Goal: Task Accomplishment & Management: Manage account settings

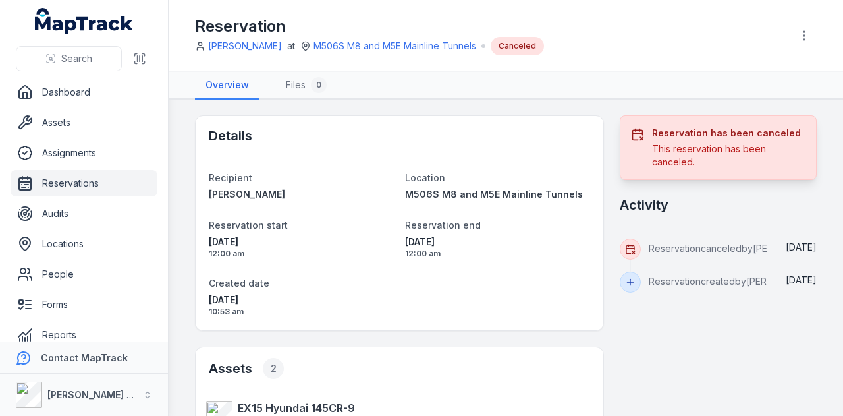
click at [134, 179] on link "Reservations" at bounding box center [84, 183] width 147 height 26
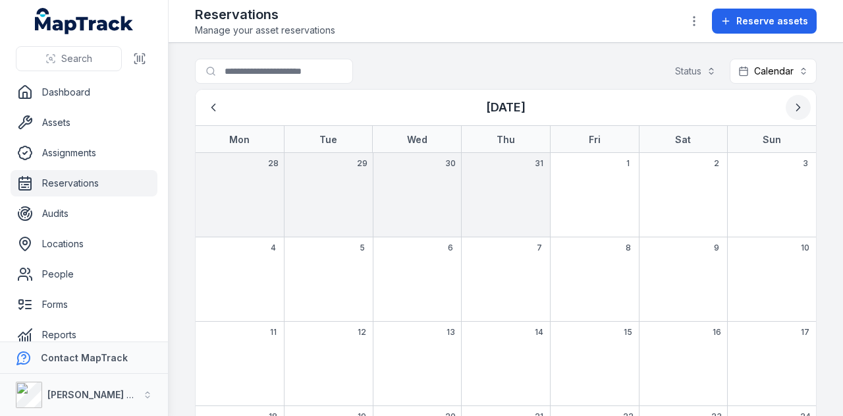
click at [792, 111] on icon "Next" at bounding box center [798, 107] width 13 height 13
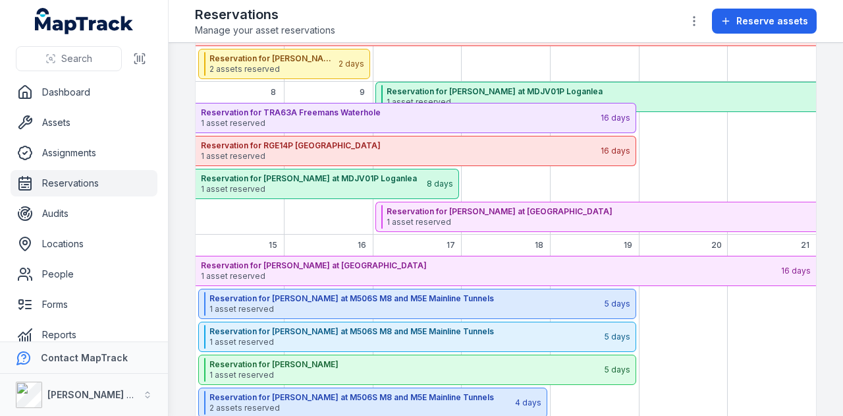
scroll to position [339, 0]
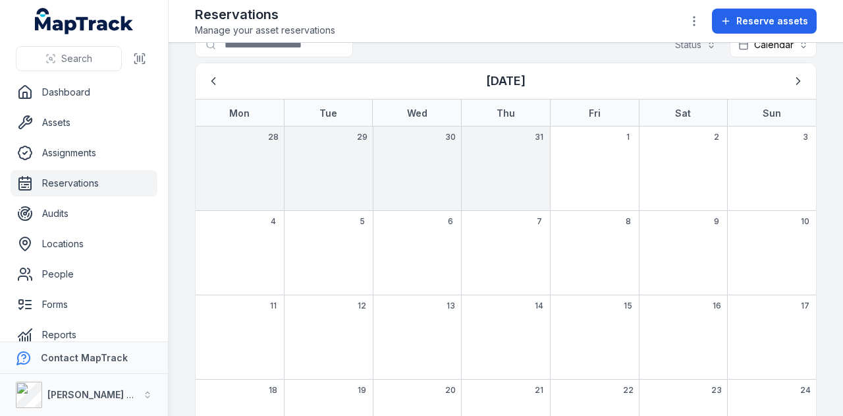
scroll to position [25, 0]
click at [792, 77] on icon "Next" at bounding box center [798, 82] width 13 height 13
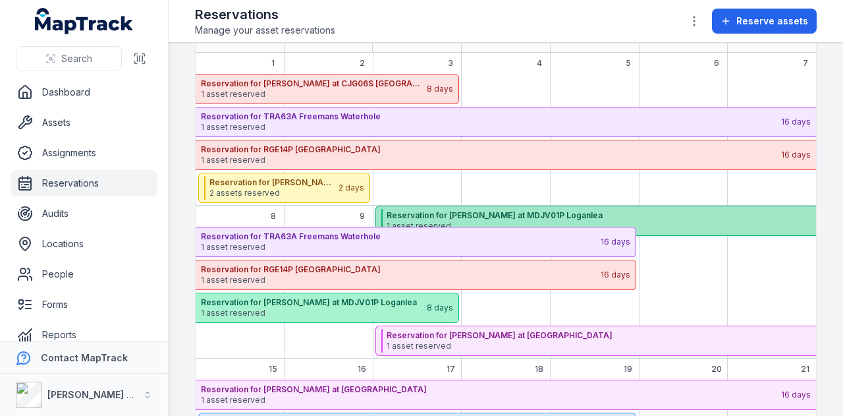
scroll to position [0, 0]
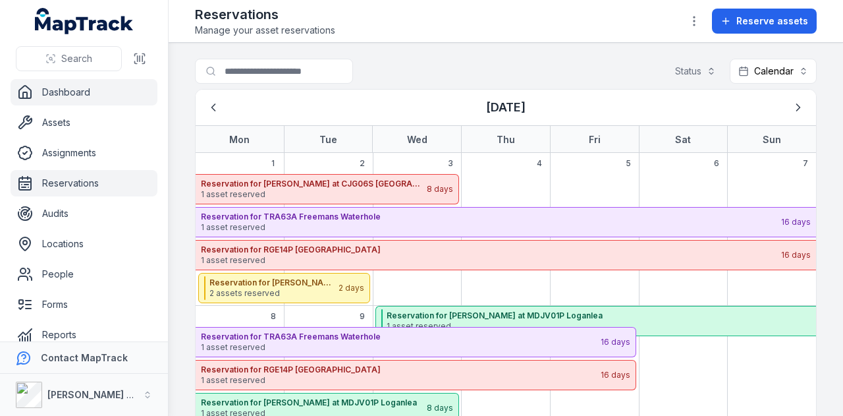
click at [90, 92] on link "Dashboard" at bounding box center [84, 92] width 147 height 26
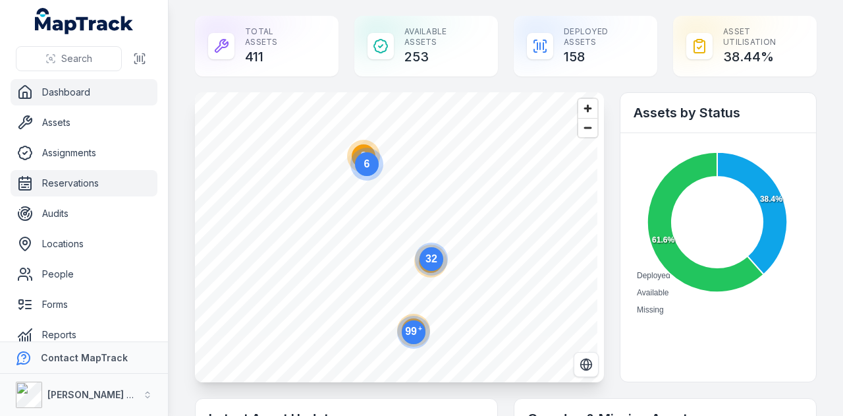
click at [75, 193] on link "Reservations" at bounding box center [84, 183] width 147 height 26
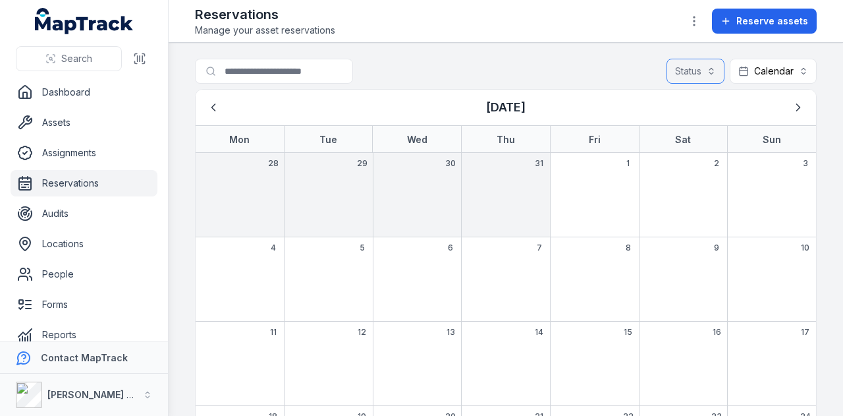
click at [702, 61] on button "Status" at bounding box center [696, 71] width 58 height 25
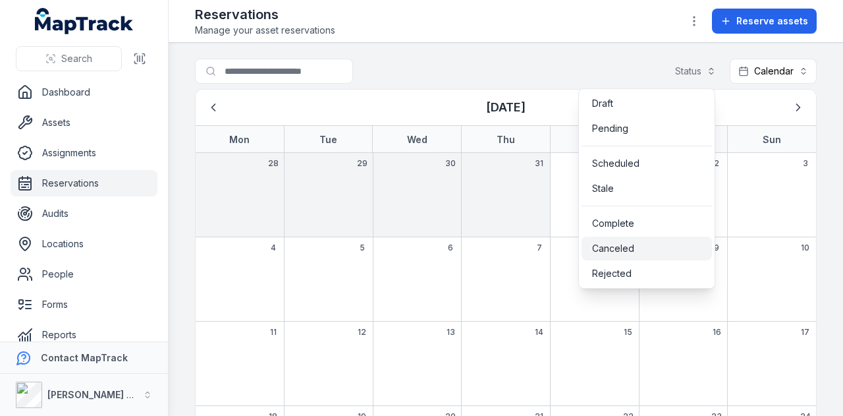
click at [675, 240] on div "Canceled" at bounding box center [647, 249] width 130 height 24
click at [825, 91] on main "Search for reservations Status (1) ******** Calendar ******** August 2025 Mon T…" at bounding box center [506, 229] width 675 height 373
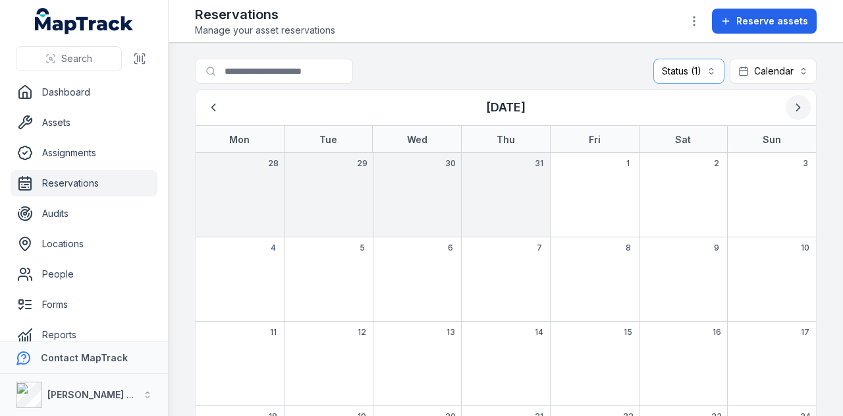
click at [792, 105] on icon "Next" at bounding box center [798, 107] width 13 height 13
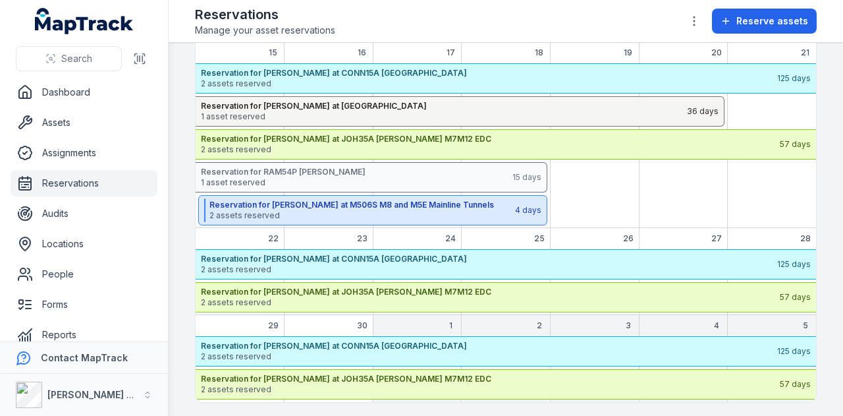
scroll to position [482, 0]
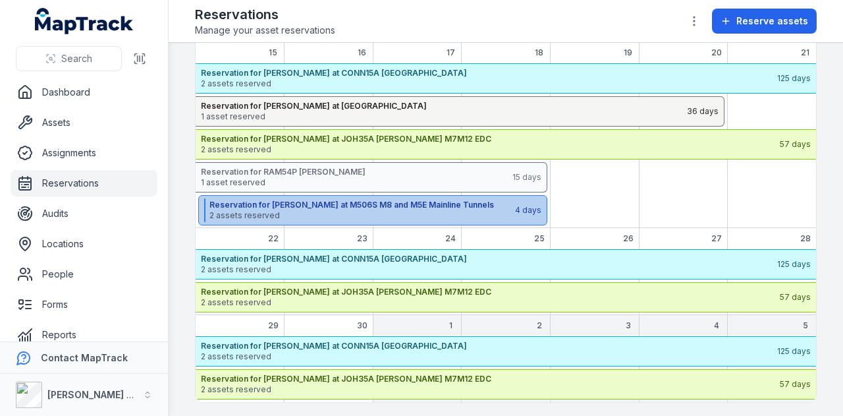
click at [413, 205] on strong "Reservation for [PERSON_NAME] at M506S M8 and M5E Mainline Tunnels" at bounding box center [361, 205] width 304 height 11
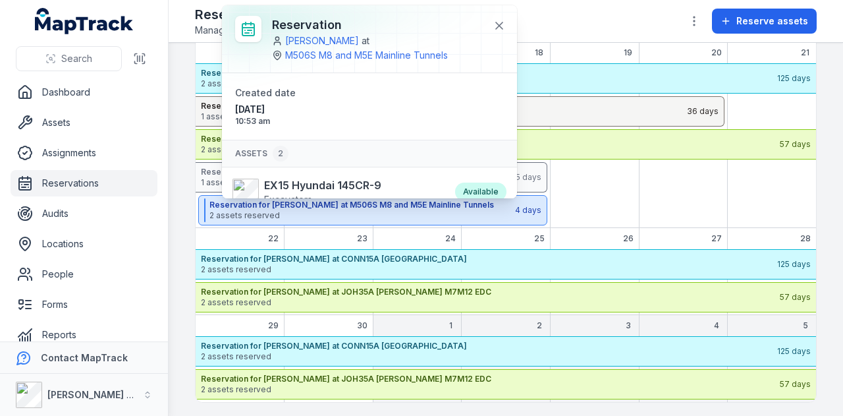
scroll to position [97, 0]
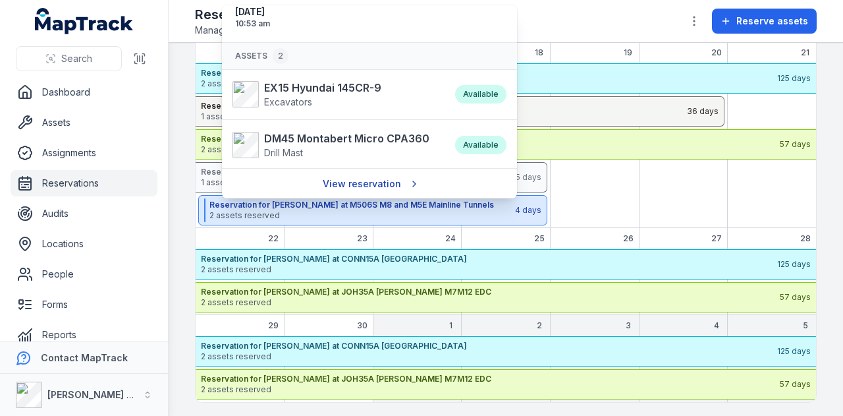
click at [378, 180] on link "View reservation" at bounding box center [369, 183] width 111 height 25
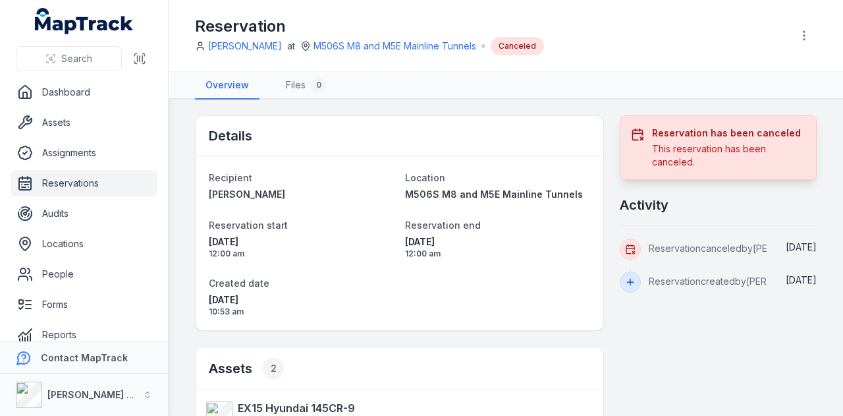
click at [797, 47] on div at bounding box center [804, 35] width 25 height 25
click at [799, 32] on icon "button" at bounding box center [804, 35] width 13 height 13
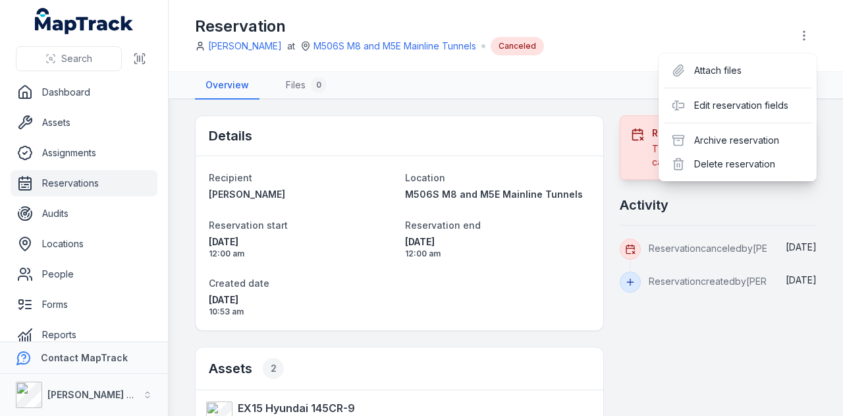
click at [632, 293] on div "Toggle Navigation Reservation William Zhuang at M506S M8 and M5E Mainline Tunne…" at bounding box center [506, 208] width 675 height 416
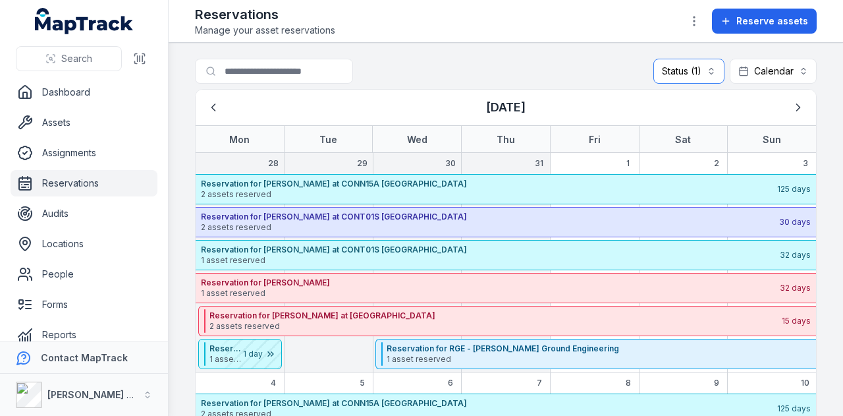
click at [701, 72] on button "Status (1) ********" at bounding box center [689, 71] width 71 height 25
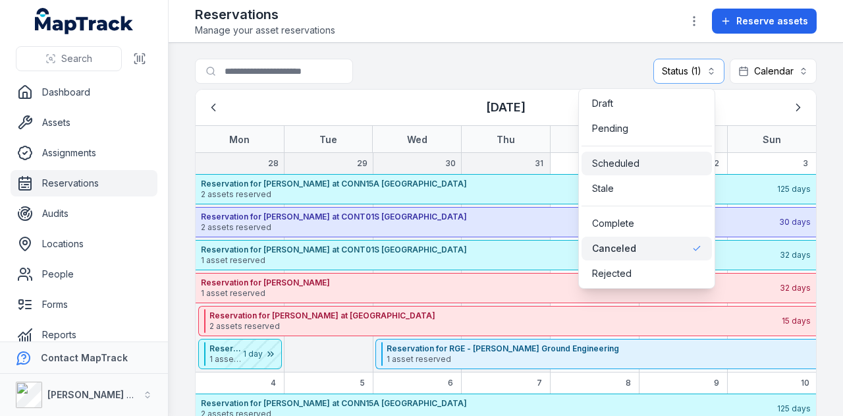
click at [686, 159] on div "Scheduled" at bounding box center [646, 163] width 109 height 13
click at [652, 244] on div "Canceled" at bounding box center [646, 248] width 109 height 13
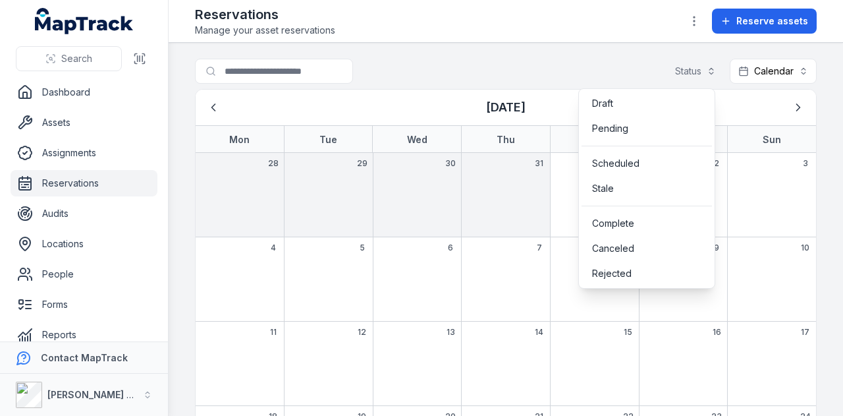
click at [831, 97] on main "Search for reservations Status Calendar ******** August 2025 Mon Tue Wed Thu Fr…" at bounding box center [506, 229] width 675 height 373
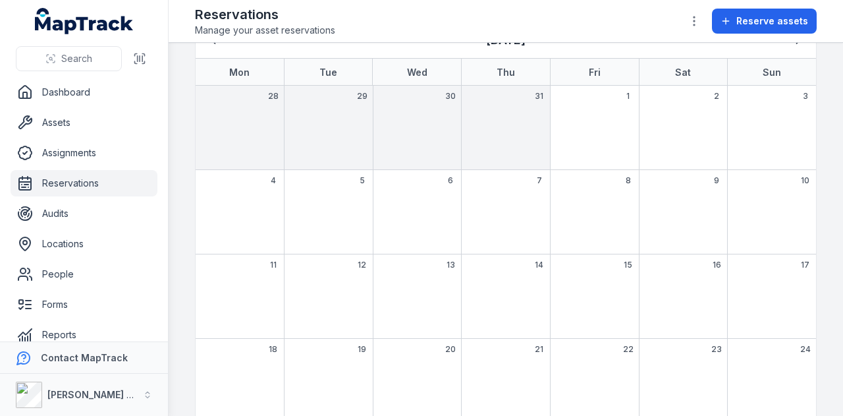
scroll to position [63, 0]
click at [749, 242] on div "10" at bounding box center [771, 216] width 89 height 84
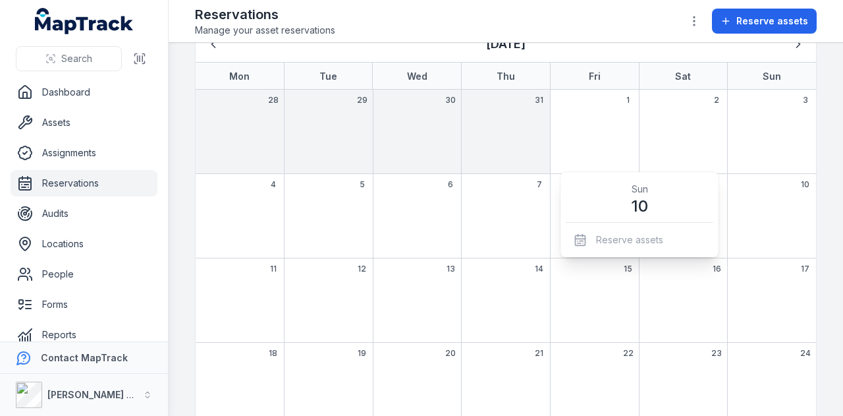
scroll to position [0, 0]
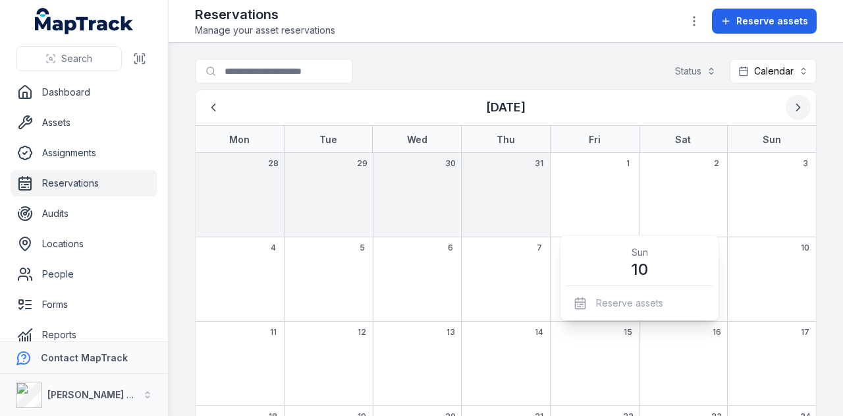
click at [786, 107] on button "Next" at bounding box center [798, 107] width 25 height 25
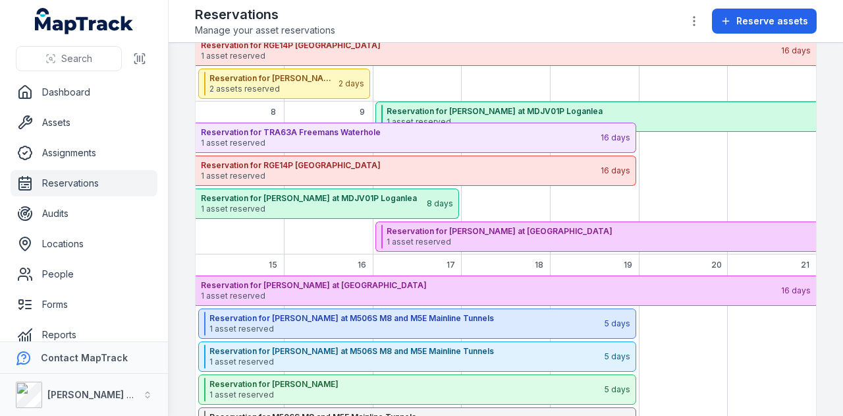
scroll to position [356, 0]
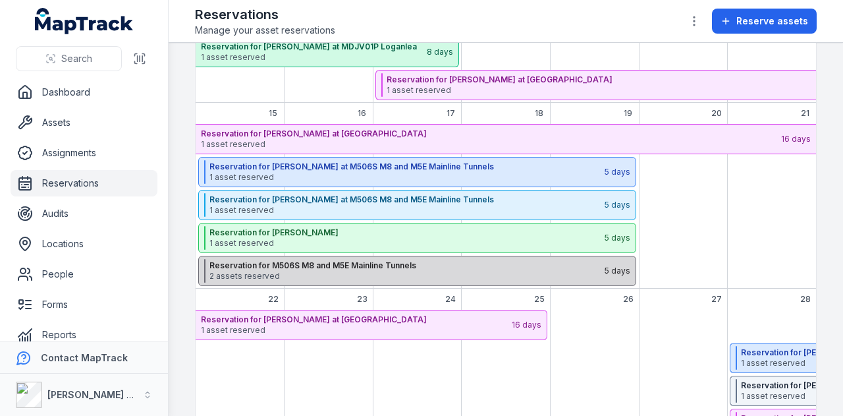
click at [446, 271] on span "2 assets reserved" at bounding box center [406, 276] width 394 height 11
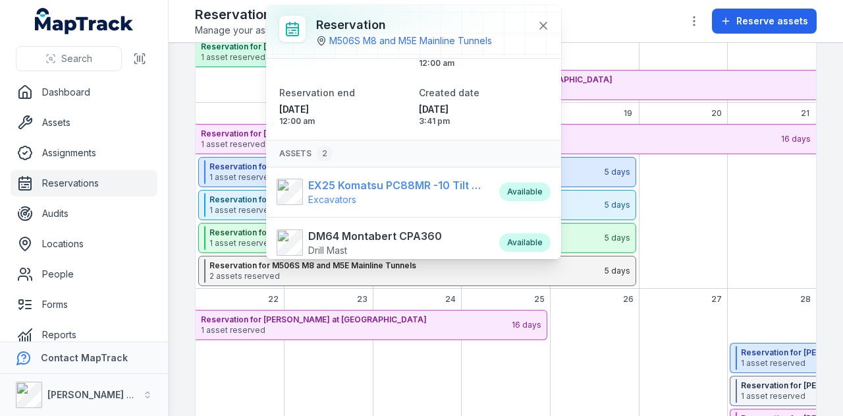
scroll to position [37, 0]
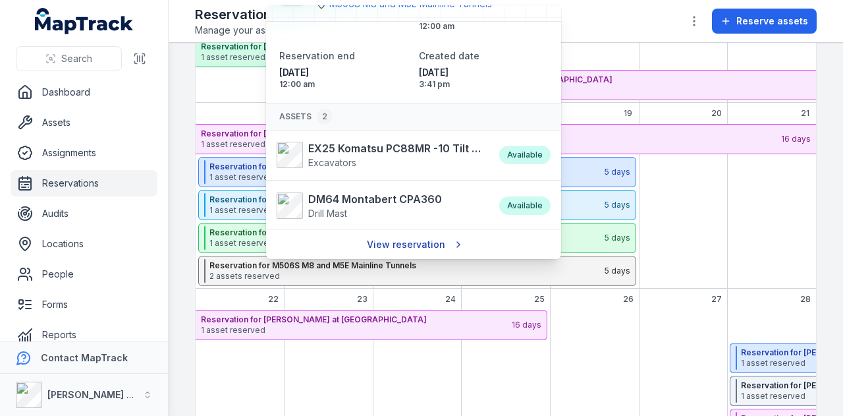
click at [428, 239] on link "View reservation" at bounding box center [413, 244] width 111 height 25
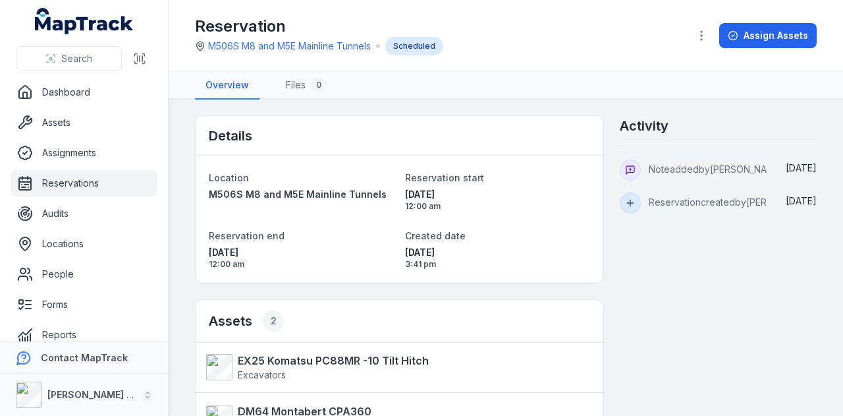
click at [118, 182] on link "Reservations" at bounding box center [84, 183] width 147 height 26
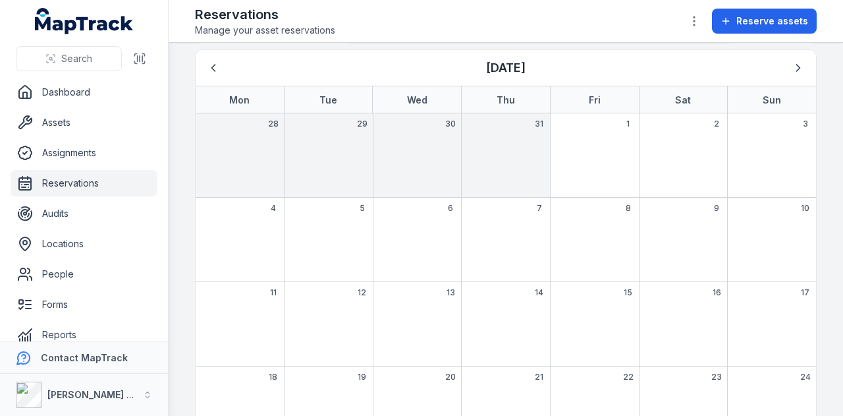
scroll to position [38, 0]
click at [792, 67] on icon "Next" at bounding box center [798, 69] width 13 height 13
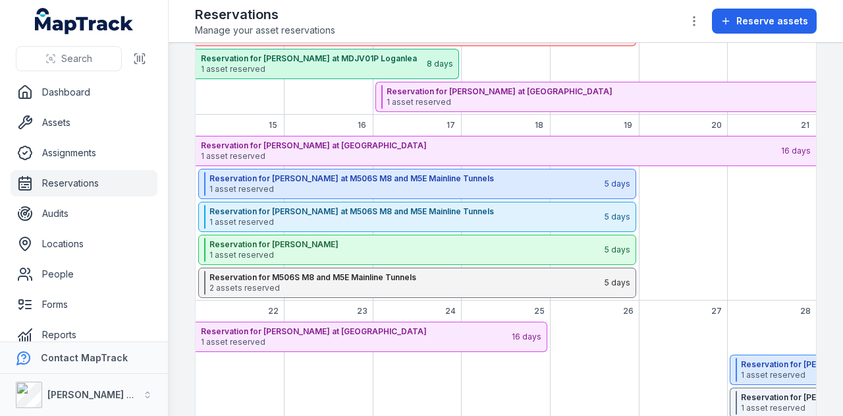
scroll to position [345, 0]
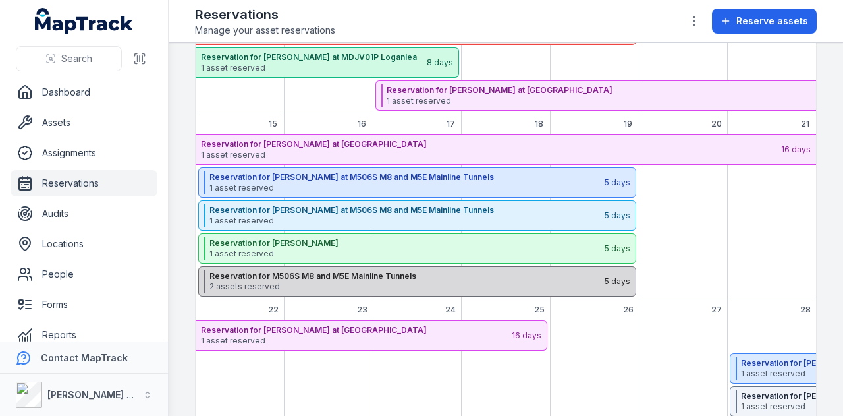
click at [362, 284] on span "2 assets reserved" at bounding box center [406, 286] width 394 height 11
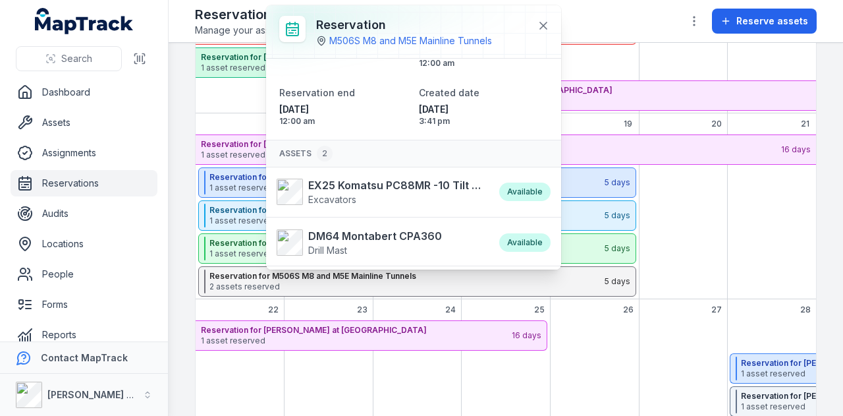
scroll to position [26, 0]
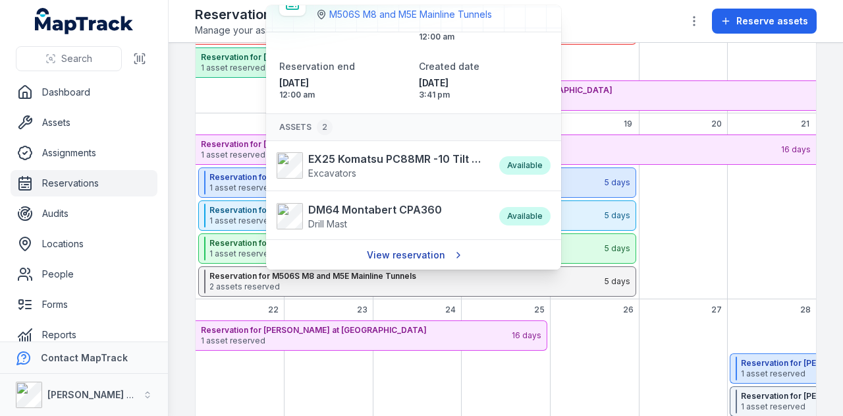
click at [411, 248] on link "View reservation" at bounding box center [413, 254] width 111 height 25
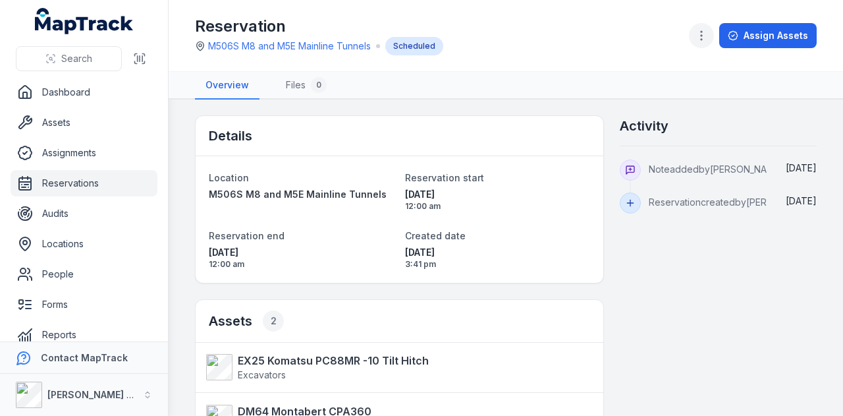
click at [704, 30] on icon "button" at bounding box center [701, 35] width 13 height 13
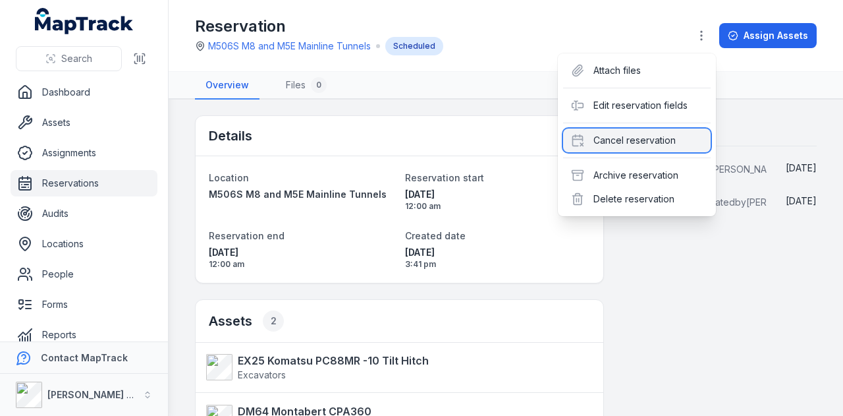
click at [655, 146] on div "Cancel reservation" at bounding box center [637, 140] width 148 height 24
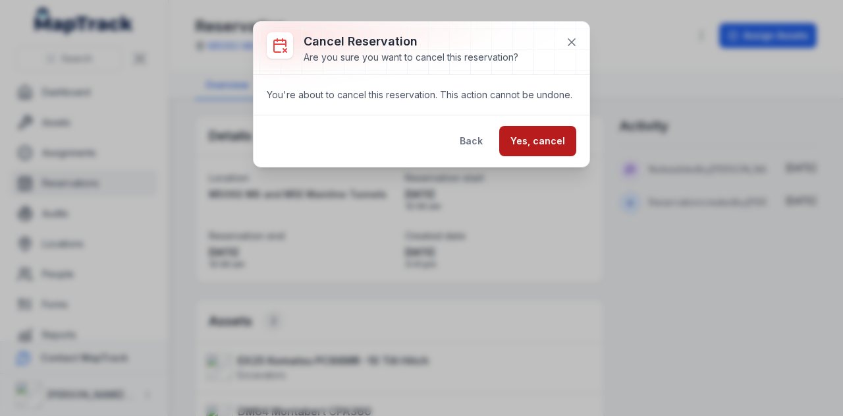
click at [548, 140] on button "Yes, cancel" at bounding box center [537, 141] width 77 height 30
